Goal: Task Accomplishment & Management: Manage account settings

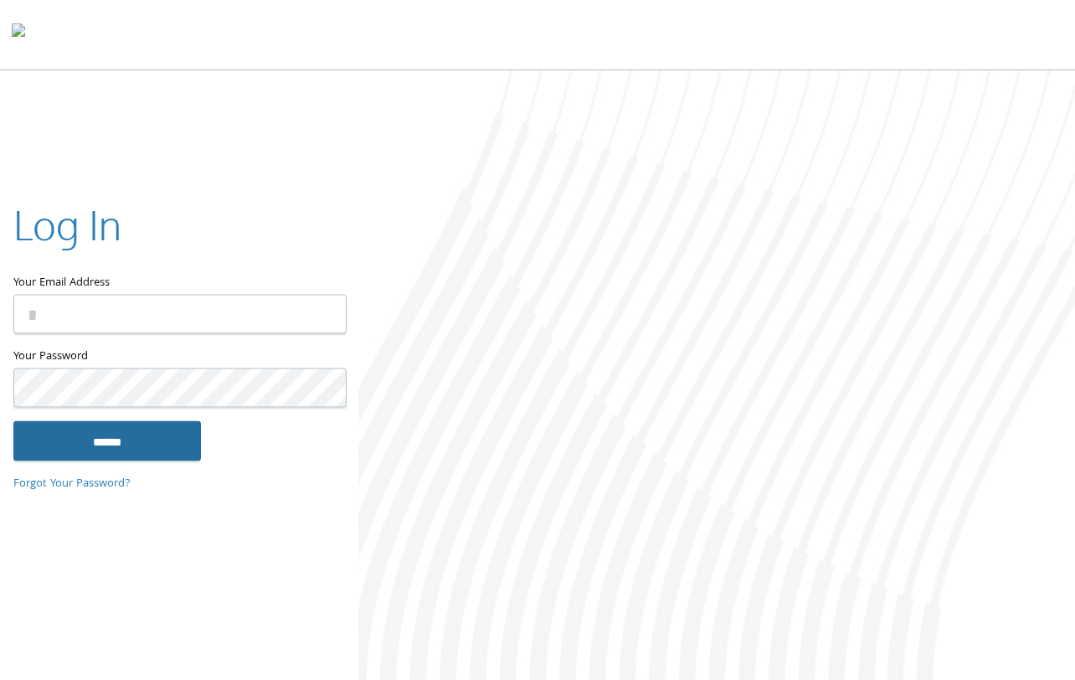
type input "**********"
click at [117, 429] on input "******" at bounding box center [107, 441] width 188 height 40
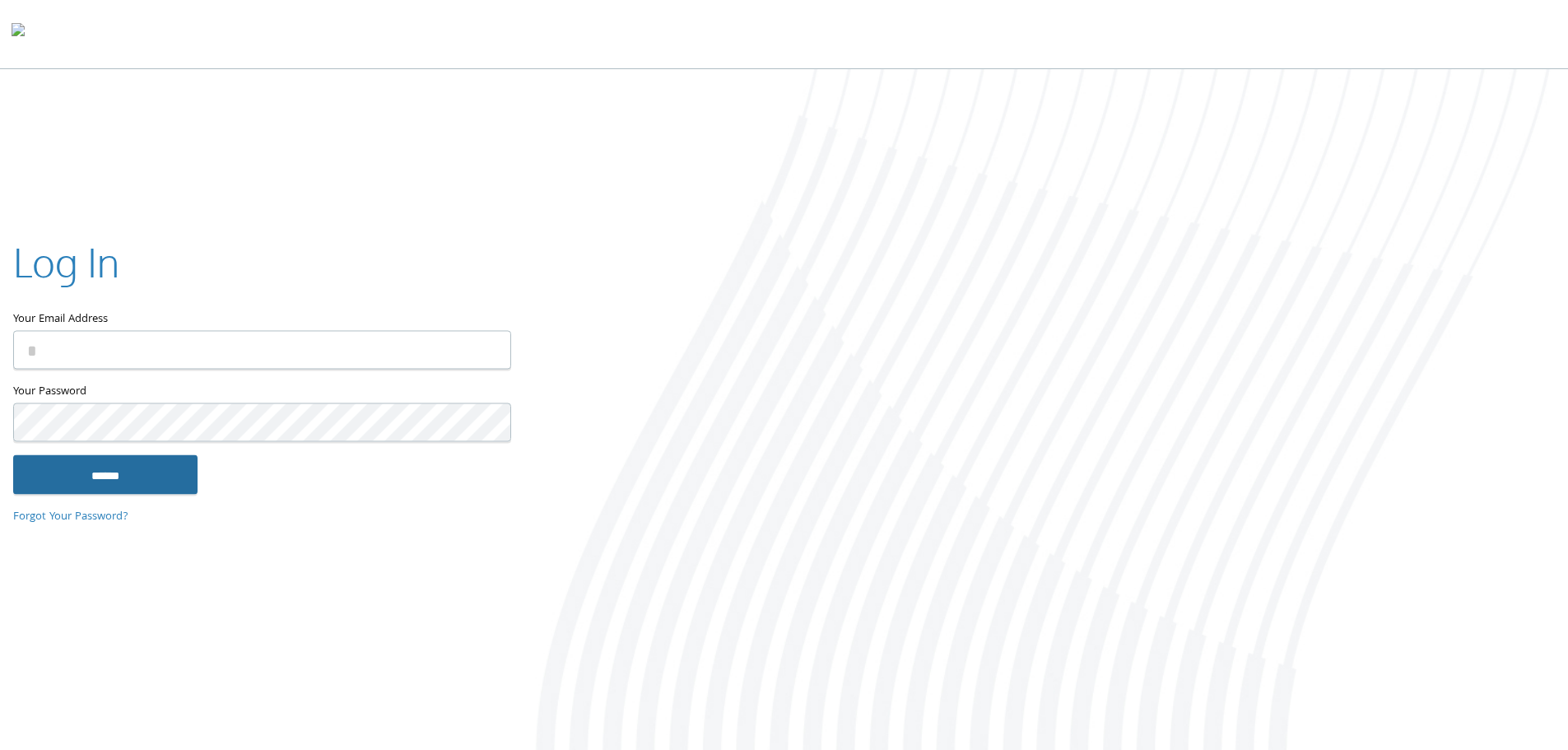
type input "**********"
click at [149, 493] on input "******" at bounding box center [105, 474] width 185 height 39
